Goal: Navigation & Orientation: Find specific page/section

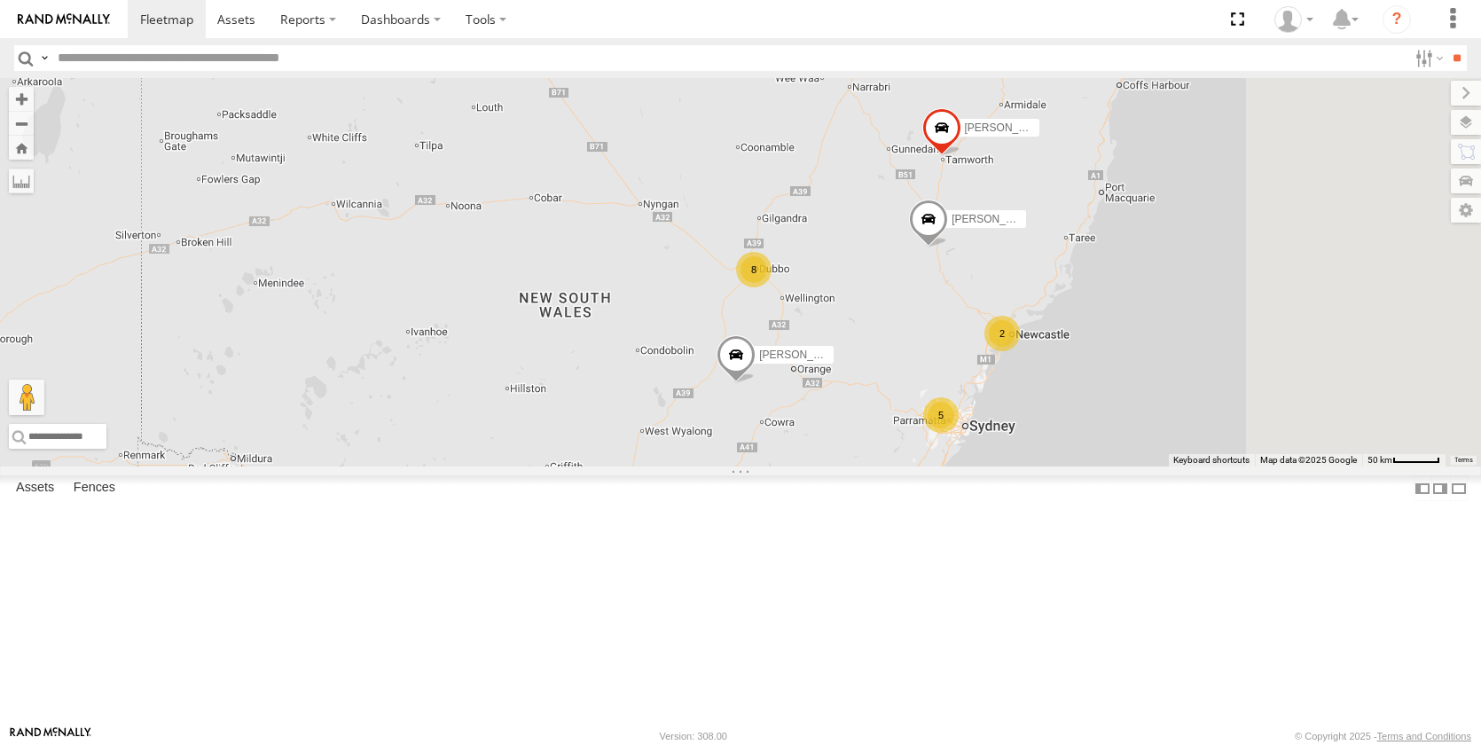
drag, startPoint x: 1129, startPoint y: 566, endPoint x: 809, endPoint y: 543, distance: 321.1
click at [835, 467] on div "[PERSON_NAME] - NEW [PERSON_NAME] [PERSON_NAME] 8 5 [PERSON_NAME] [PERSON_NAME]…" at bounding box center [740, 272] width 1481 height 389
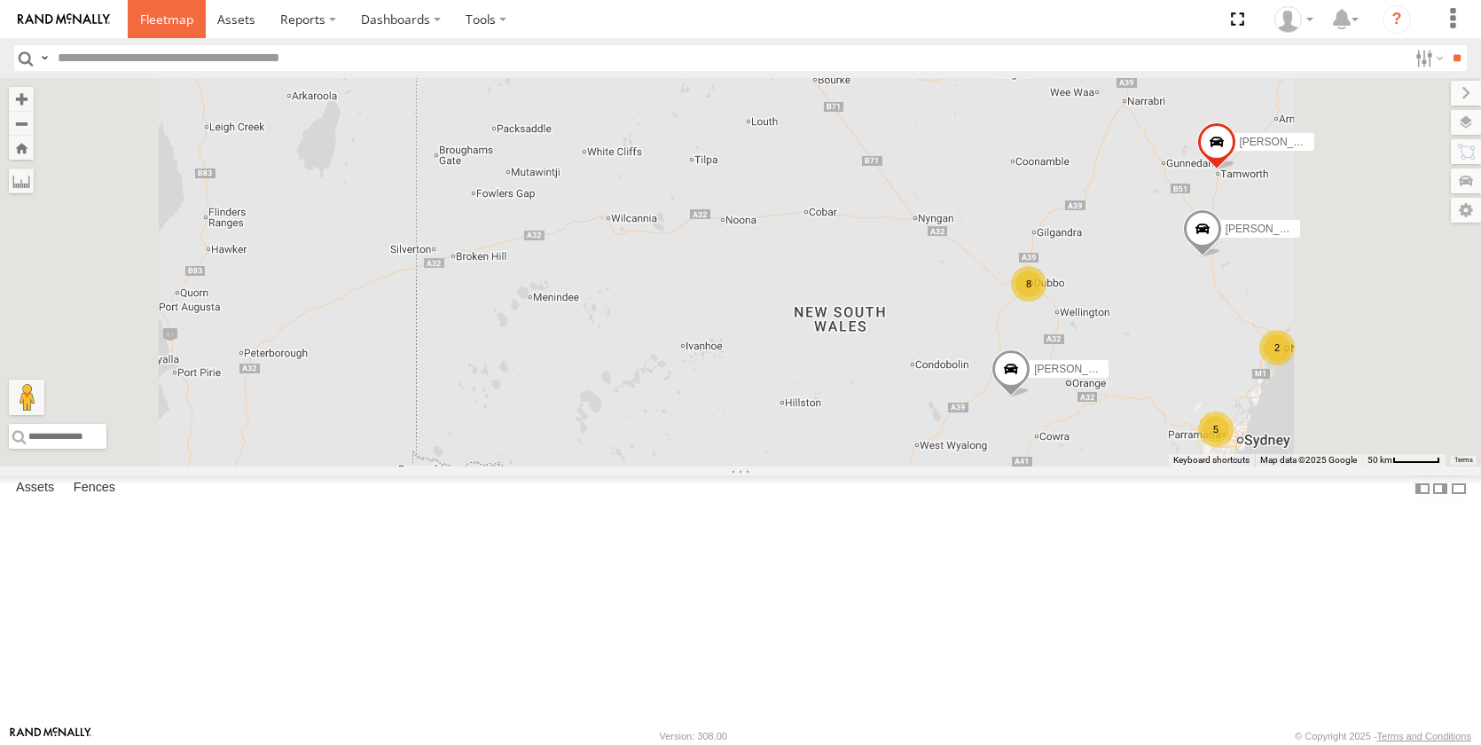
drag, startPoint x: 170, startPoint y: 16, endPoint x: 364, endPoint y: 130, distance: 224.3
click at [170, 16] on span at bounding box center [166, 19] width 53 height 17
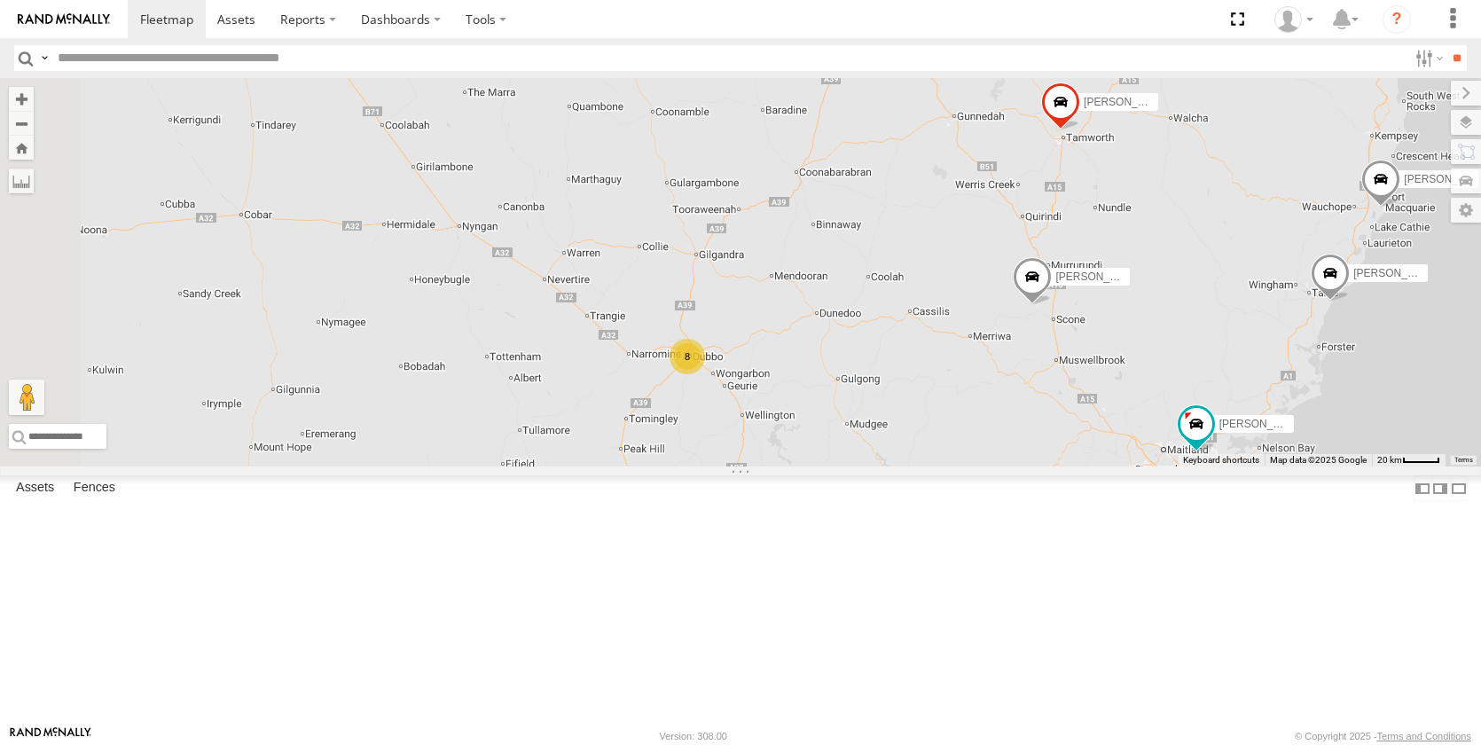
drag, startPoint x: 923, startPoint y: 514, endPoint x: 1081, endPoint y: 421, distance: 183.6
click at [1125, 359] on div "Darcy Furnell - NEW ute Matt Rose Sam Holcroft Tom Brisbane 8 Sam Ward John Abe…" at bounding box center [740, 272] width 1481 height 389
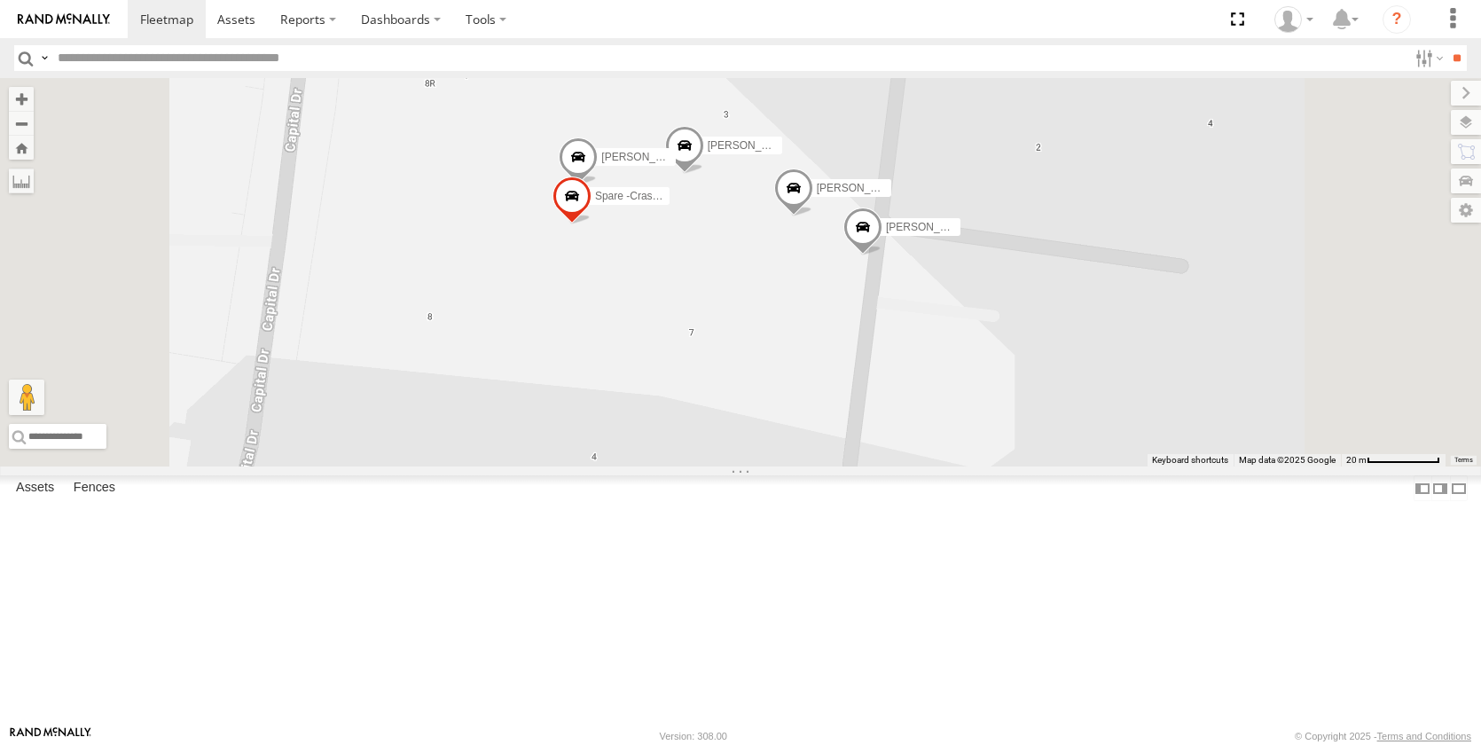
drag, startPoint x: 1103, startPoint y: 331, endPoint x: 1101, endPoint y: 466, distance: 134.9
click at [1098, 467] on div "Jack Parker Kye Matterson Lindy Allan MJ Williamson Brandon Edwards Kane McDerm…" at bounding box center [740, 272] width 1481 height 389
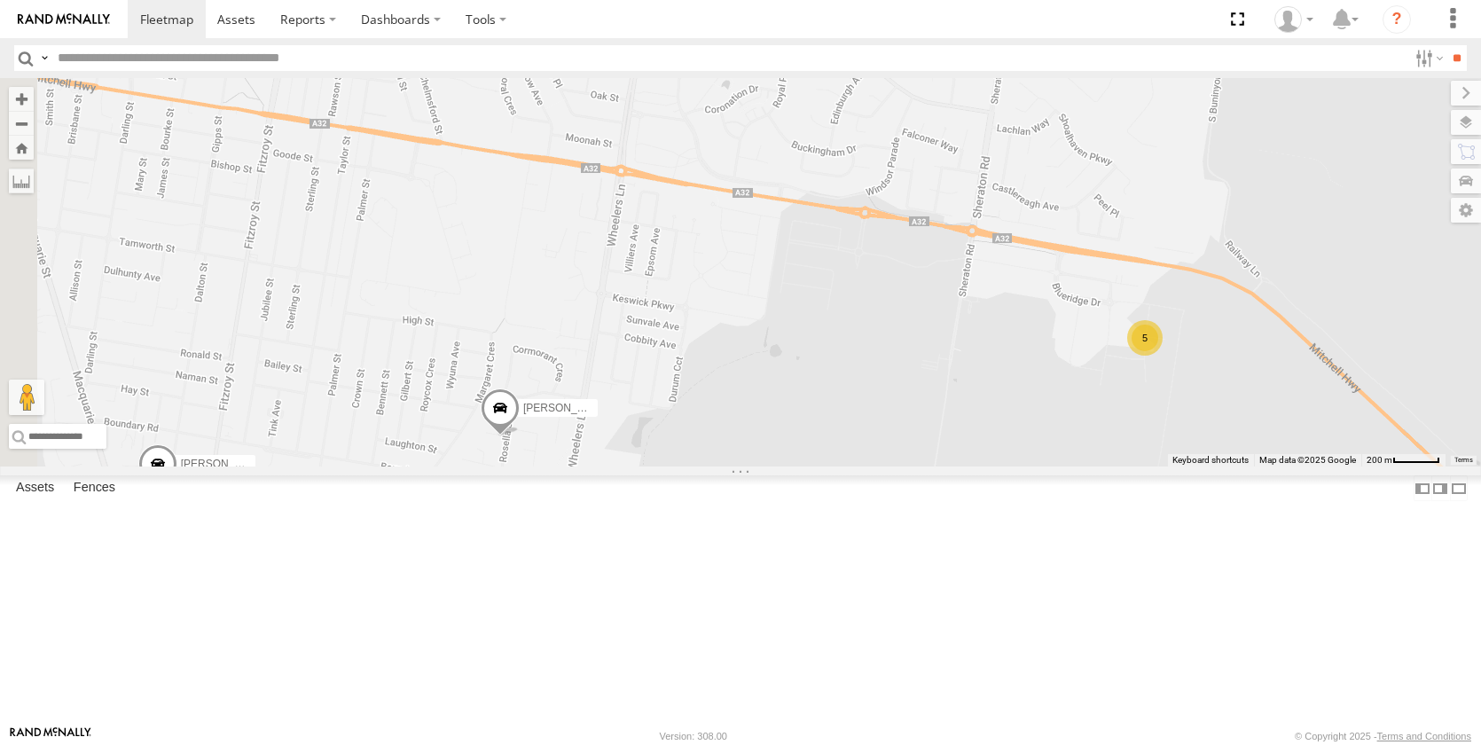
drag, startPoint x: 802, startPoint y: 516, endPoint x: 1326, endPoint y: 469, distance: 526.4
click at [1327, 467] on div "Jack Parker Kye Matterson Lindy Allan 5" at bounding box center [740, 272] width 1481 height 389
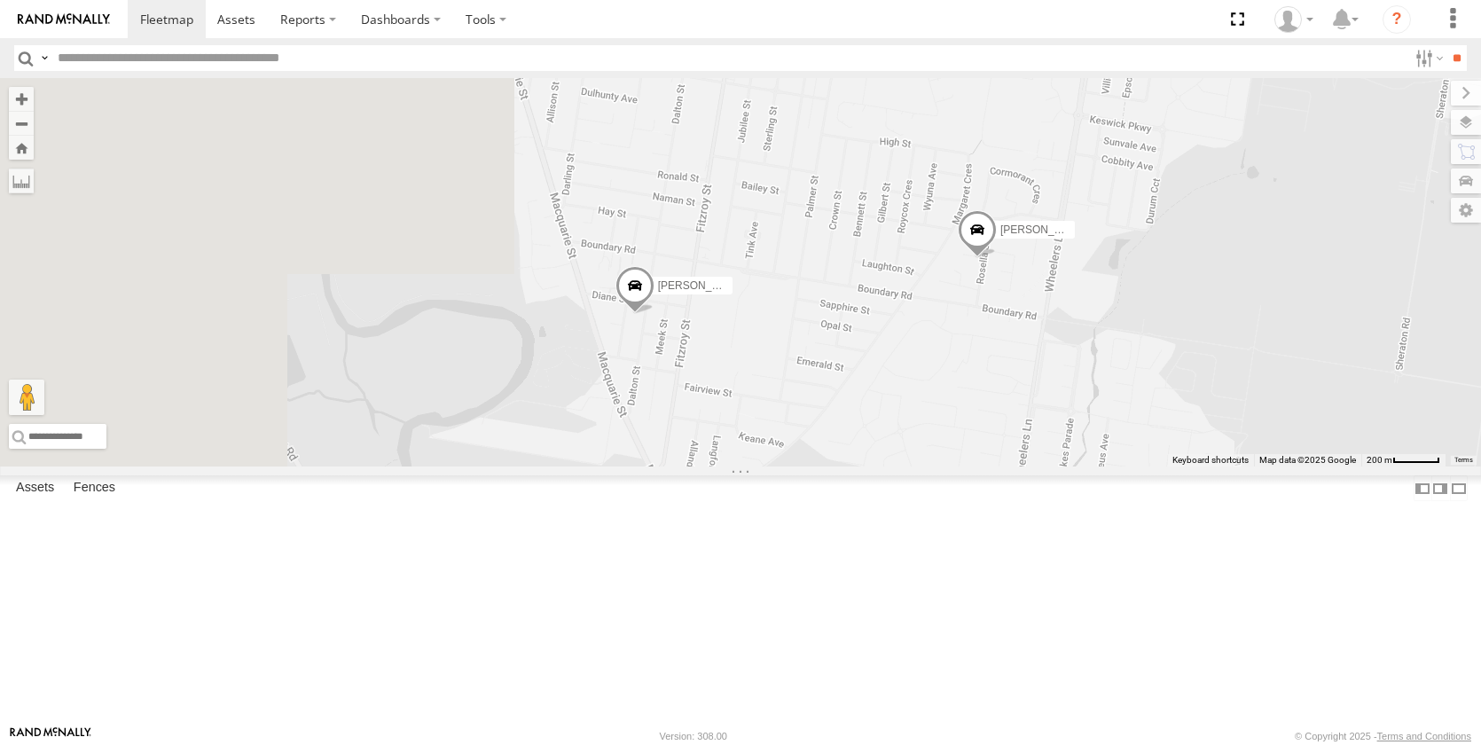
drag, startPoint x: 948, startPoint y: 526, endPoint x: 1358, endPoint y: 358, distance: 443.2
click at [1357, 363] on div "Jack Parker Kye Matterson Lindy Allan 5" at bounding box center [740, 272] width 1481 height 389
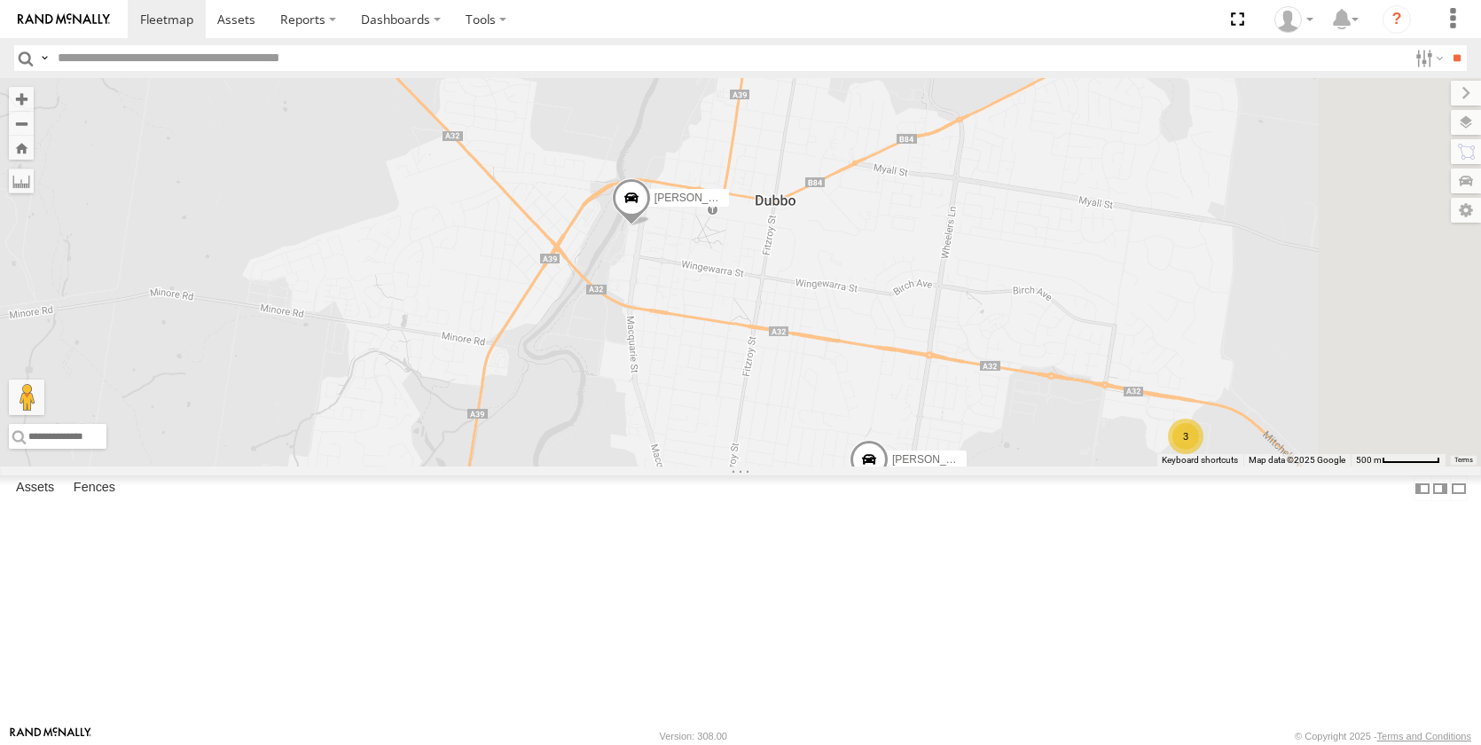
drag, startPoint x: 1007, startPoint y: 222, endPoint x: 907, endPoint y: 453, distance: 252.3
click at [907, 453] on div "Jack Parker Kye Matterson Lindy Allan 3" at bounding box center [740, 272] width 1481 height 389
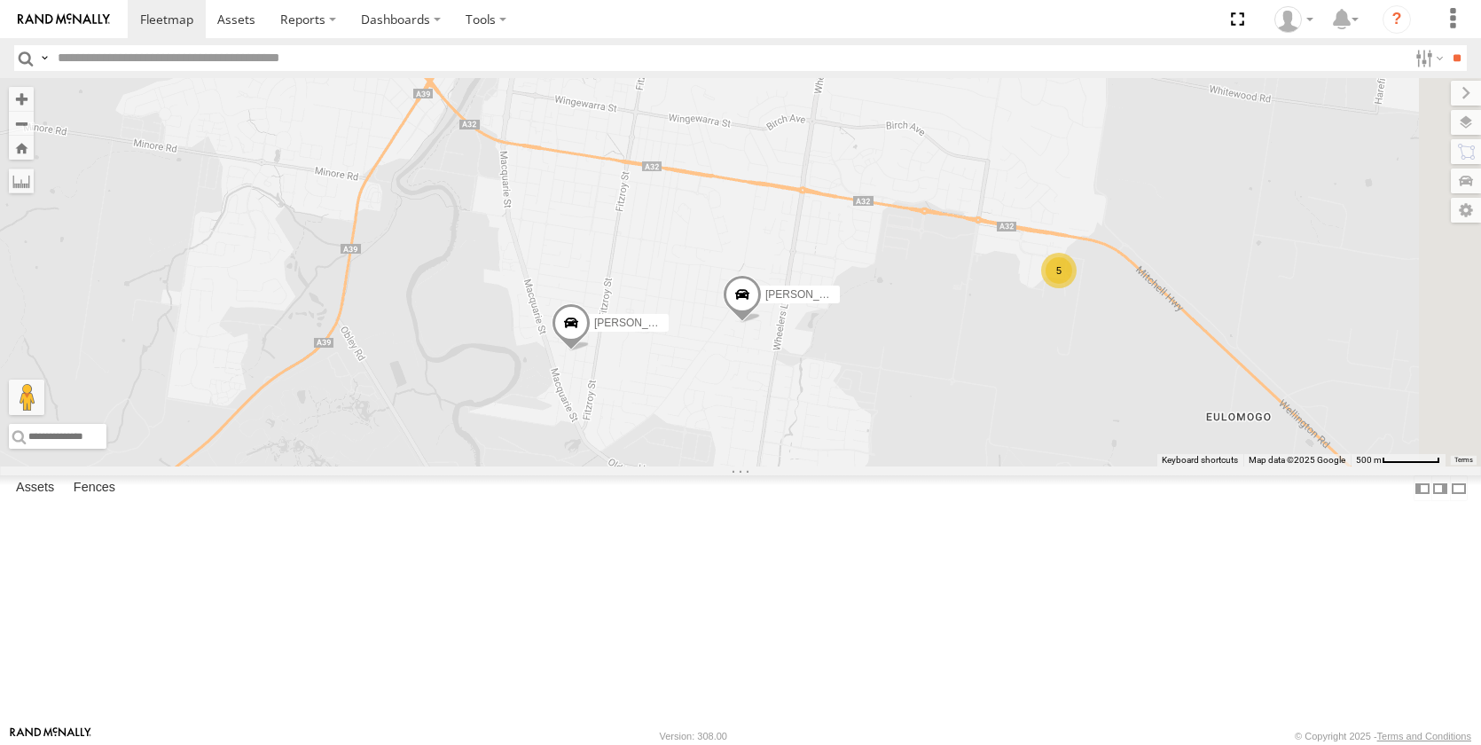
drag, startPoint x: 1031, startPoint y: 389, endPoint x: 901, endPoint y: 228, distance: 206.3
click at [901, 228] on div "Jack Parker Kye Matterson Lindy Allan 5" at bounding box center [740, 272] width 1481 height 389
click at [166, 18] on span at bounding box center [166, 19] width 53 height 17
